Goal: Find specific page/section

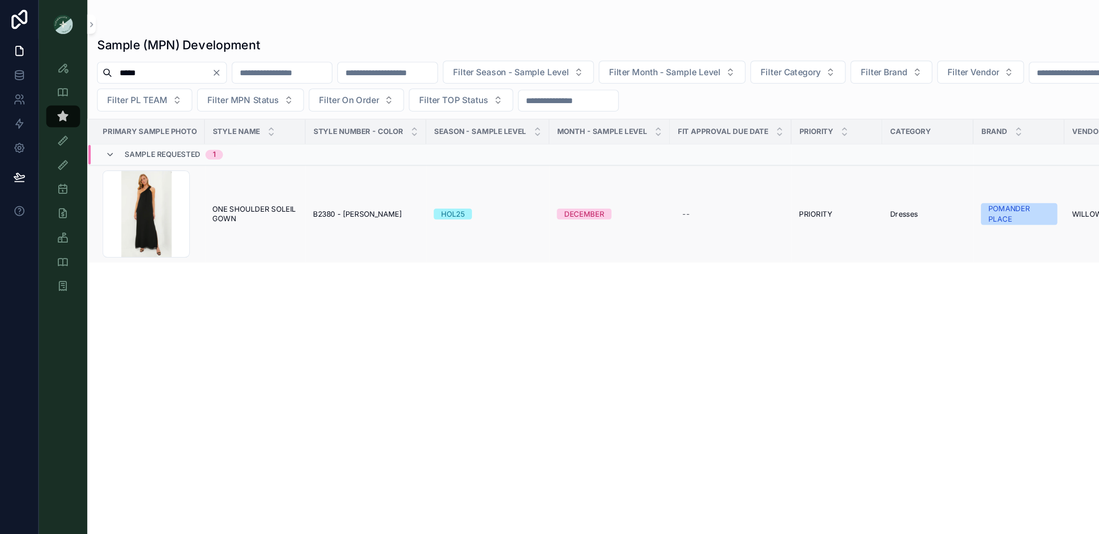
click at [205, 176] on span "ONE SHOULDER SOLEIL GOWN" at bounding box center [209, 176] width 71 height 16
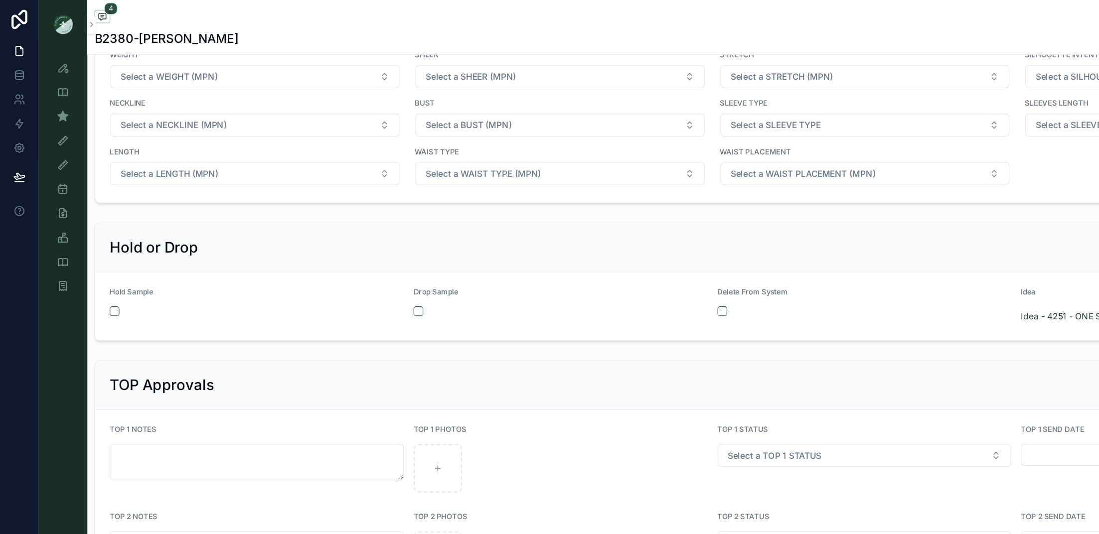
scroll to position [1771, 0]
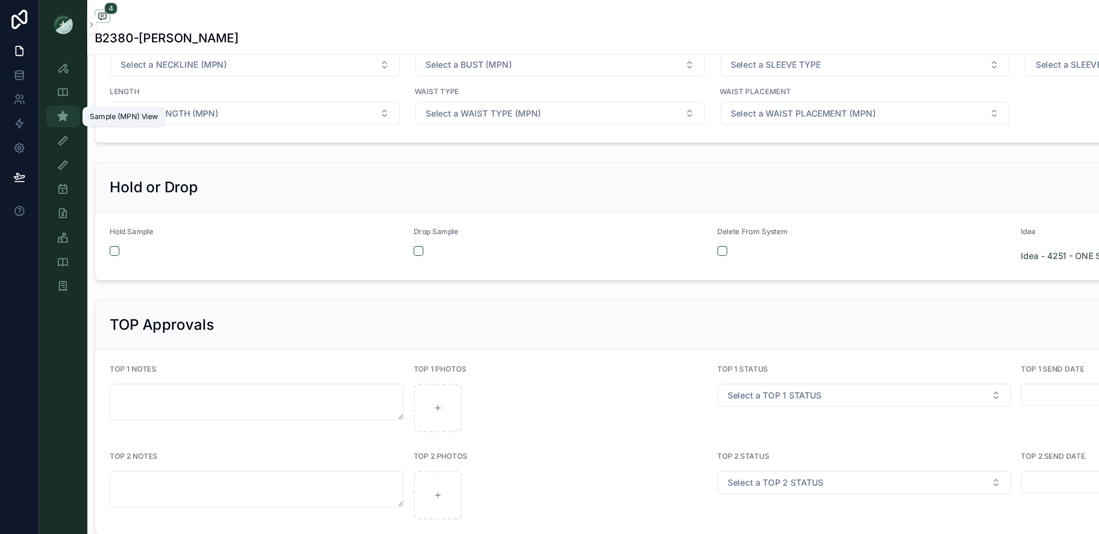
click at [55, 98] on icon "scrollable content" at bounding box center [52, 96] width 10 height 10
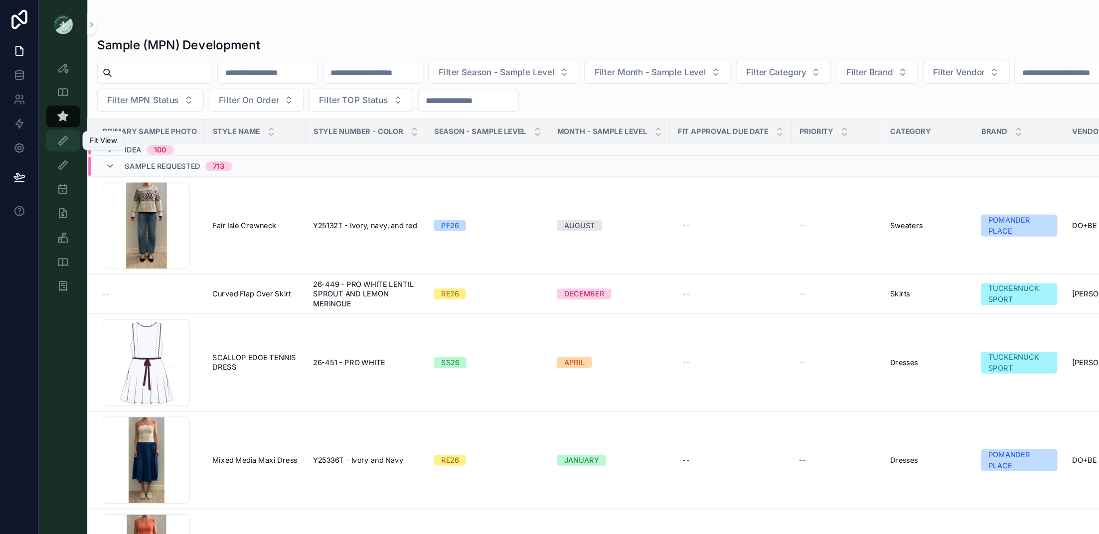
click at [55, 114] on icon "scrollable content" at bounding box center [52, 116] width 10 height 10
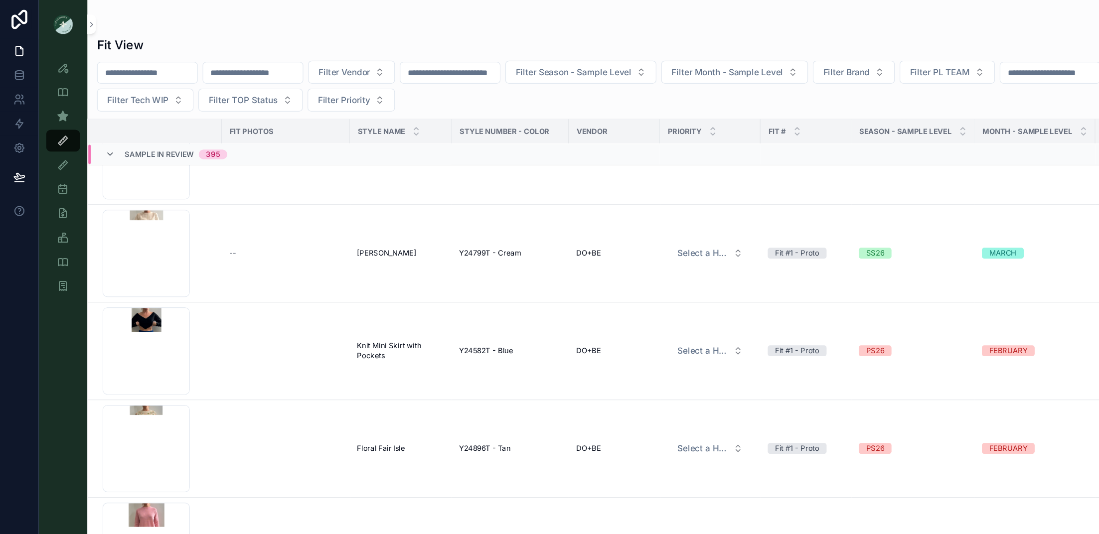
scroll to position [1459, 0]
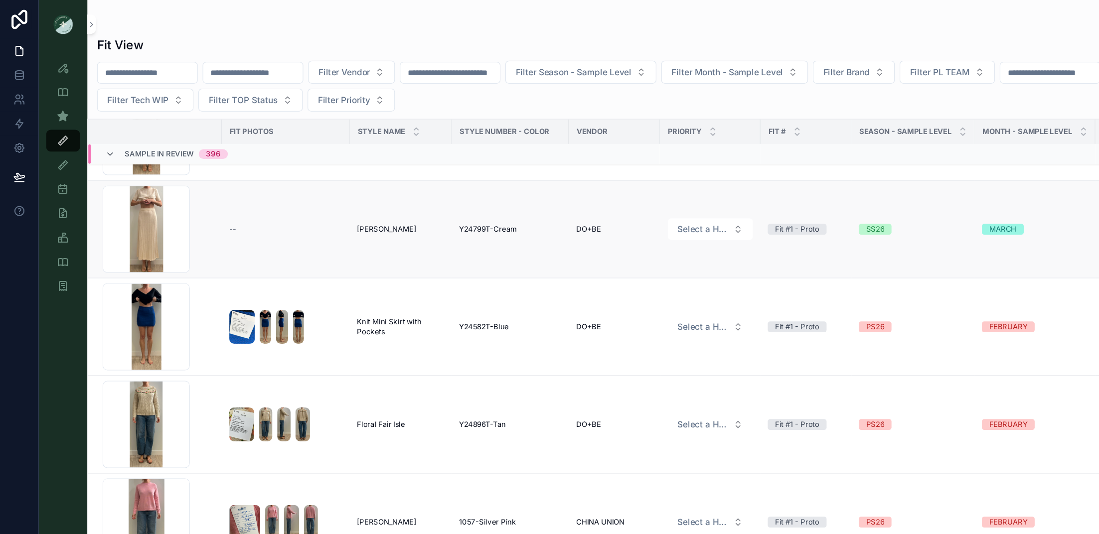
click at [319, 187] on span "[PERSON_NAME]" at bounding box center [317, 188] width 48 height 8
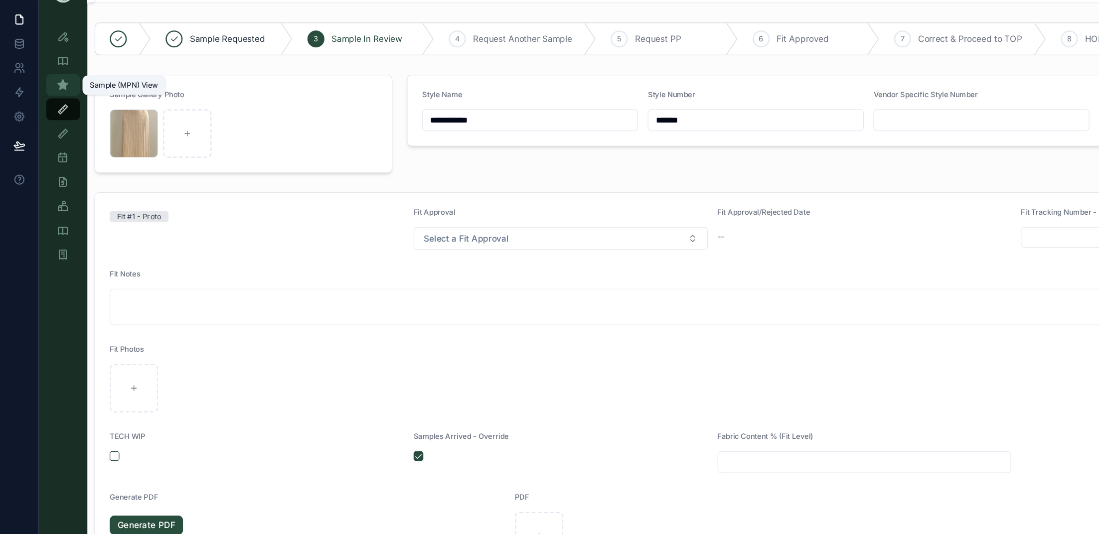
click at [50, 97] on icon "scrollable content" at bounding box center [52, 96] width 10 height 10
